Goal: Task Accomplishment & Management: Manage account settings

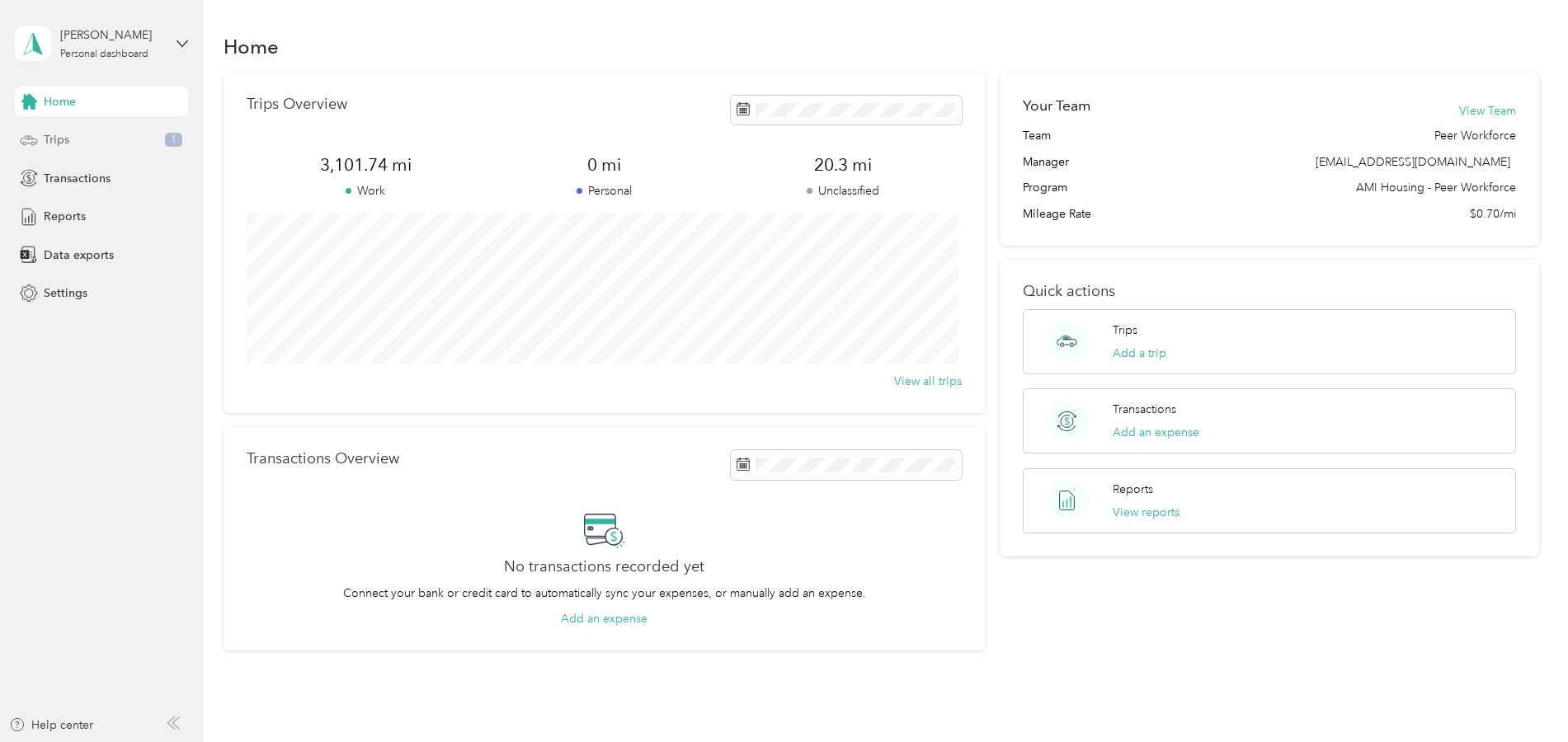
click at [60, 143] on span "Trips" at bounding box center [56, 139] width 25 height 18
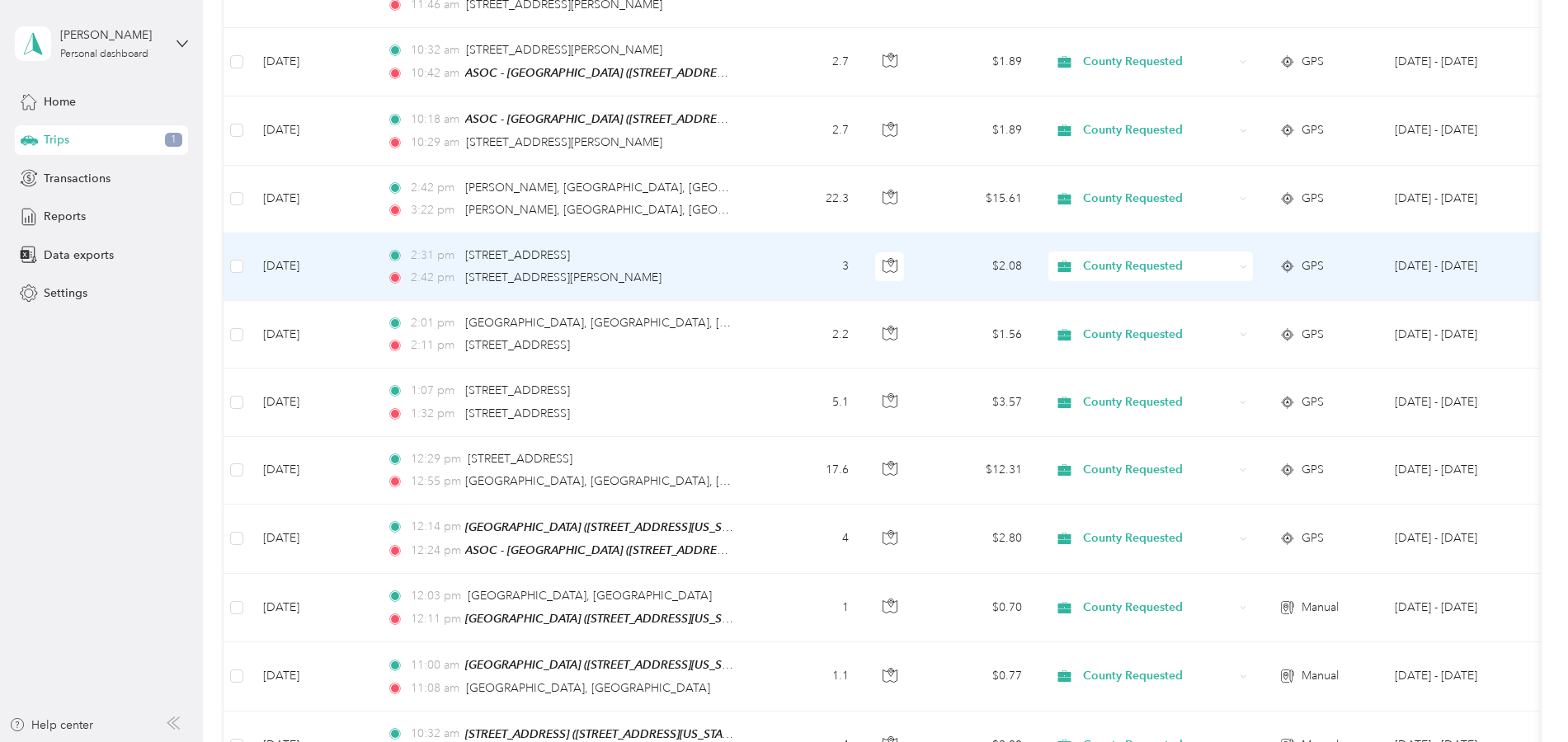
scroll to position [659, 0]
